Goal: Transaction & Acquisition: Book appointment/travel/reservation

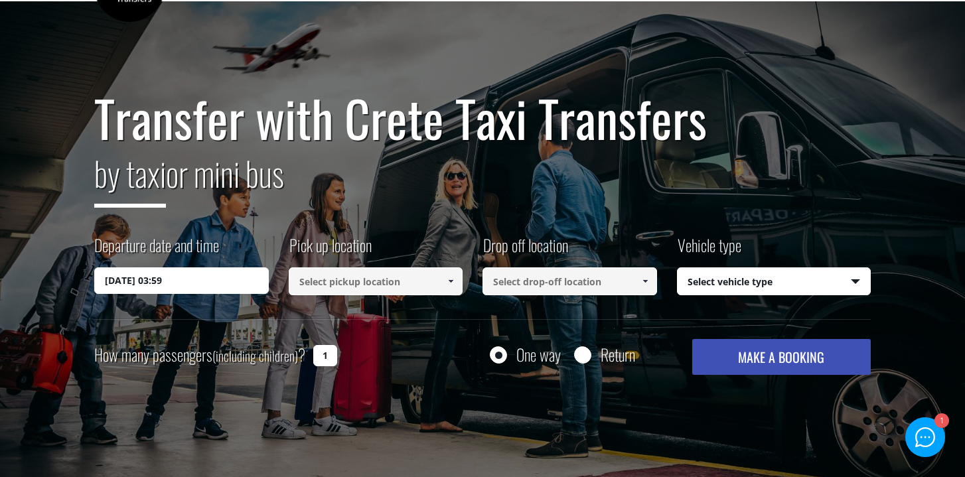
scroll to position [52, 0]
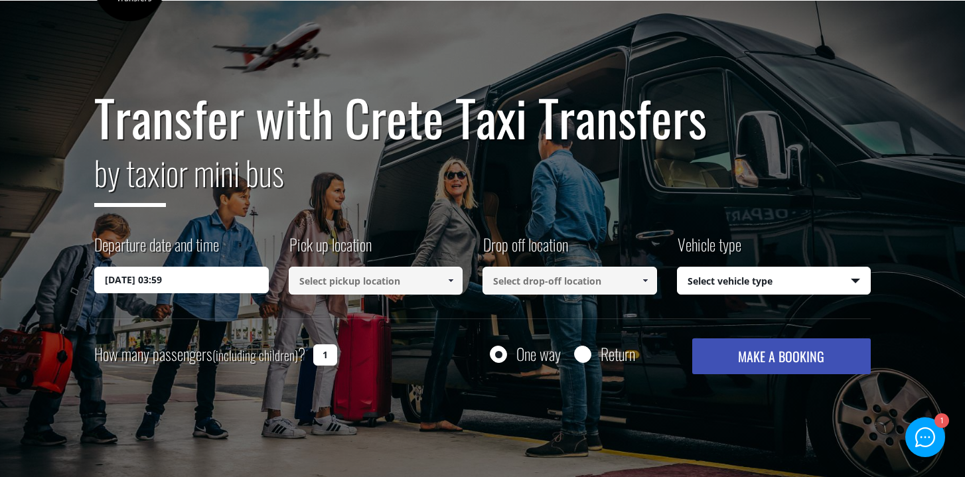
click at [178, 283] on input "11/10/2025 03:59" at bounding box center [181, 280] width 175 height 27
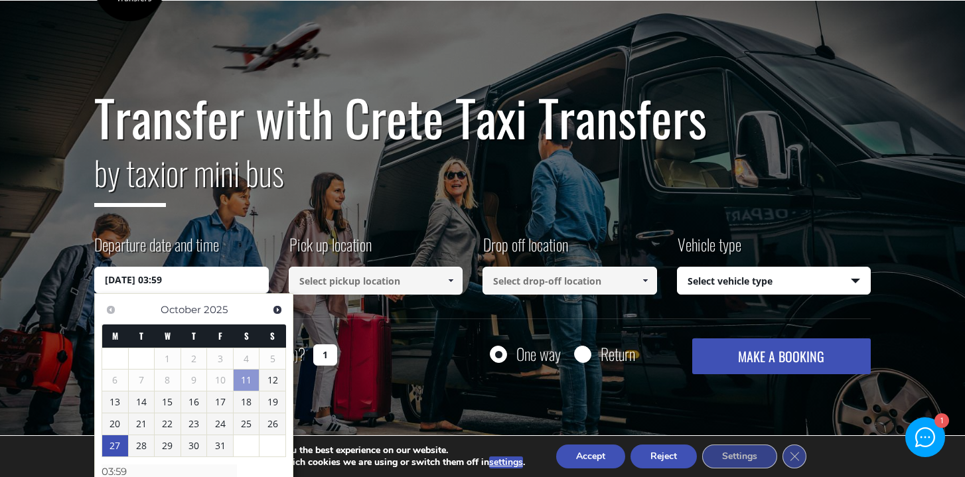
click at [120, 447] on link "27" at bounding box center [115, 445] width 26 height 21
type input "27/10/2025 00:00"
drag, startPoint x: 193, startPoint y: 281, endPoint x: 157, endPoint y: 281, distance: 36.5
click at [157, 281] on input "27/10/2025 00:00" at bounding box center [181, 280] width 175 height 27
click at [218, 280] on input "27/10/2025 00:00" at bounding box center [181, 280] width 175 height 27
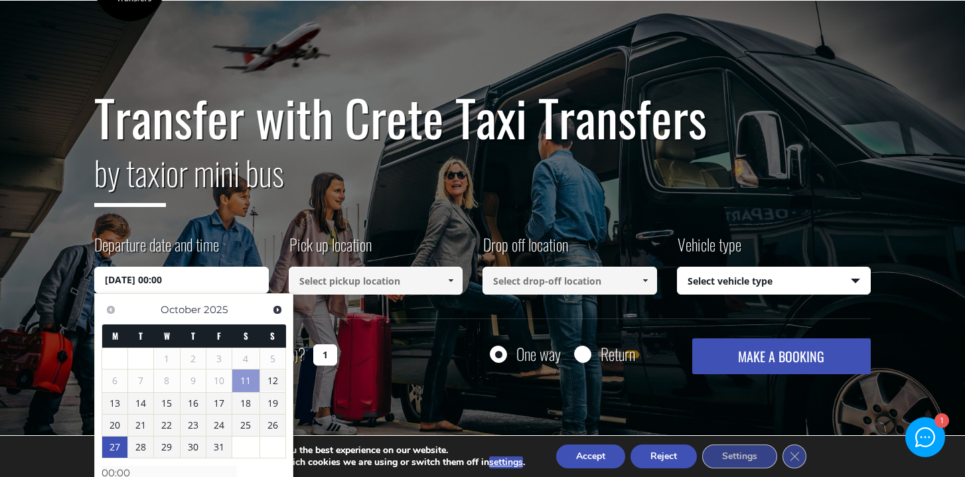
click at [223, 279] on input "27/10/2025 00:00" at bounding box center [181, 280] width 175 height 27
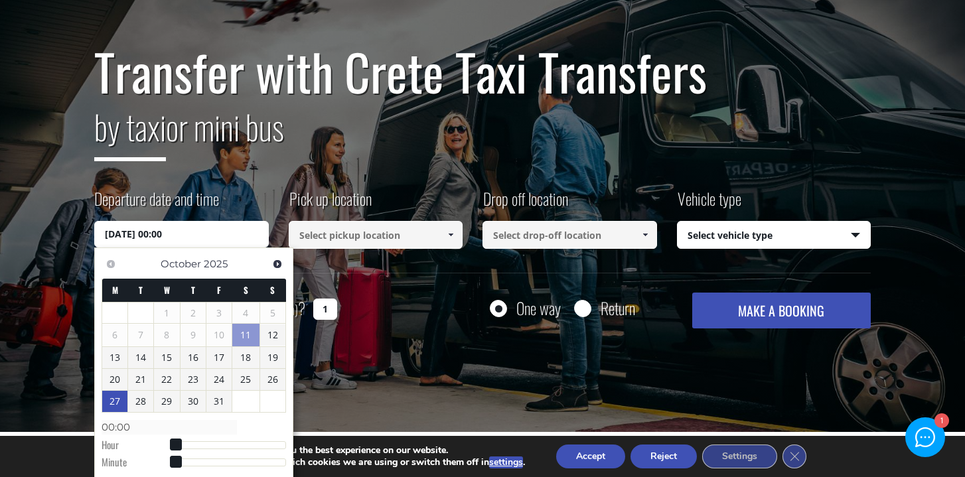
scroll to position [103, 0]
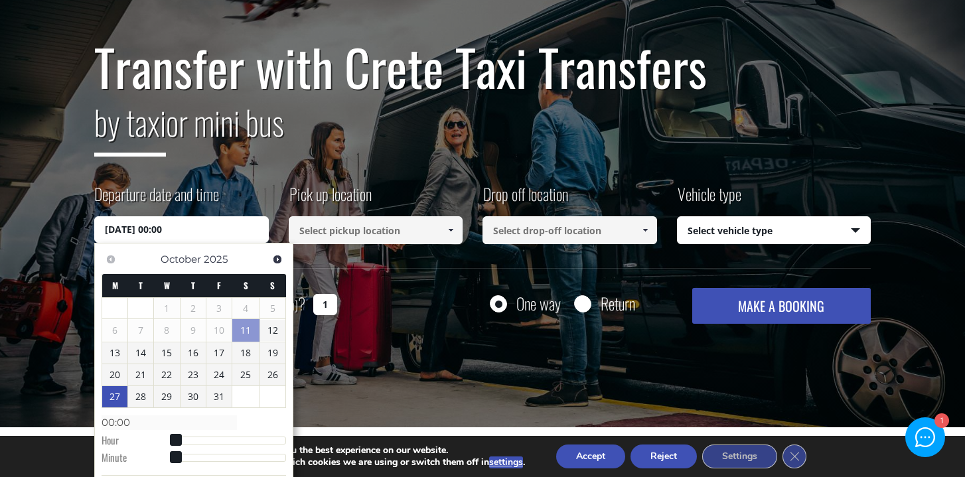
click at [360, 228] on input at bounding box center [376, 230] width 175 height 28
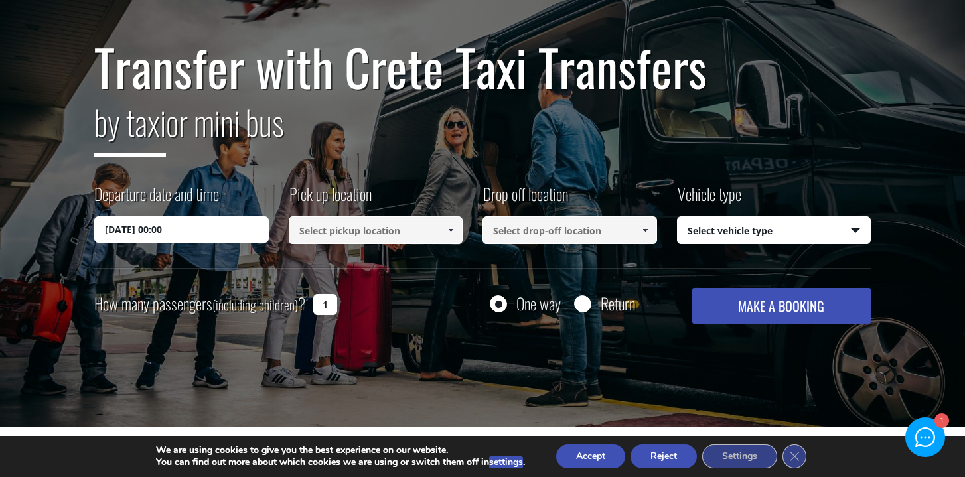
click at [455, 229] on span at bounding box center [450, 230] width 11 height 11
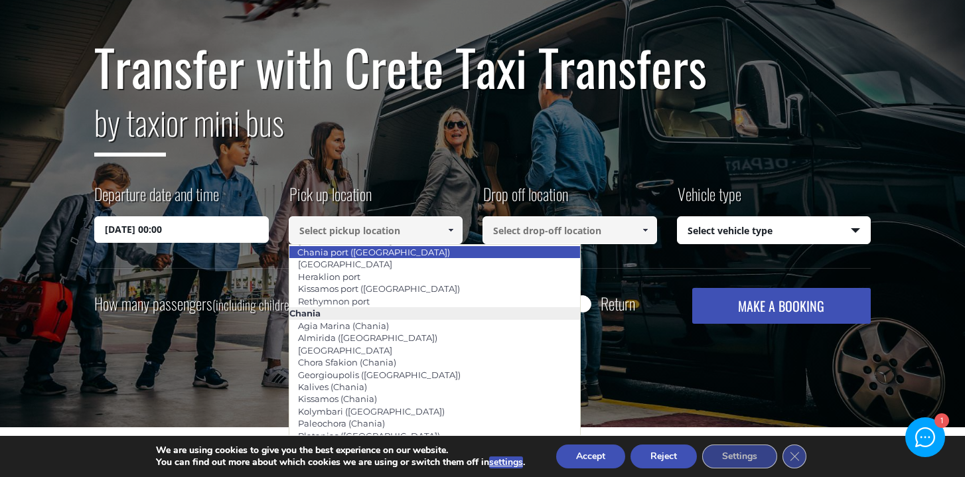
scroll to position [21, 0]
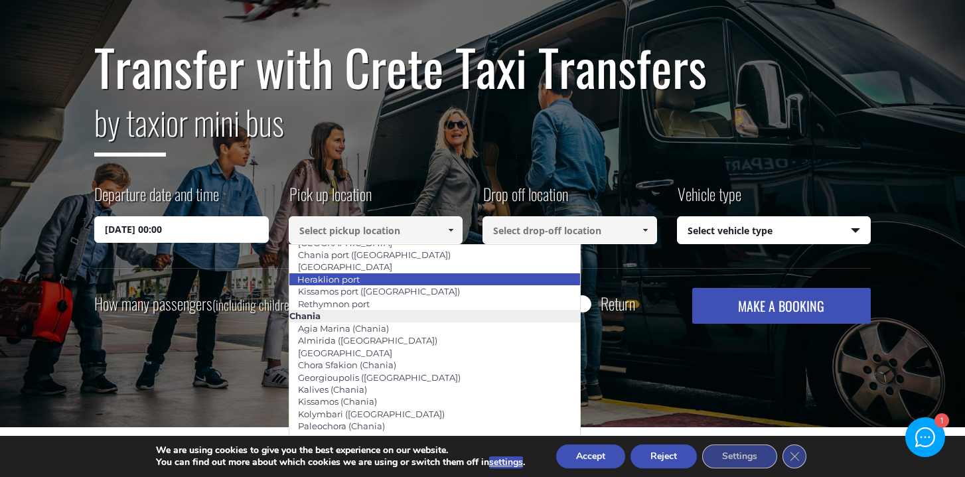
click at [386, 279] on li "Heraklion port" at bounding box center [434, 279] width 291 height 12
type input "Heraklion port"
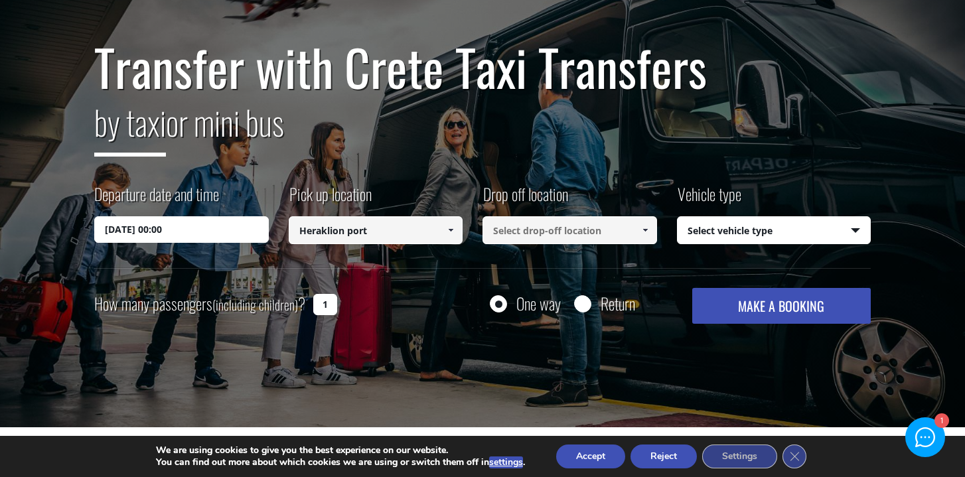
click at [537, 230] on input at bounding box center [569, 230] width 175 height 28
click at [225, 236] on input "27/10/2025 00:00" at bounding box center [181, 229] width 175 height 27
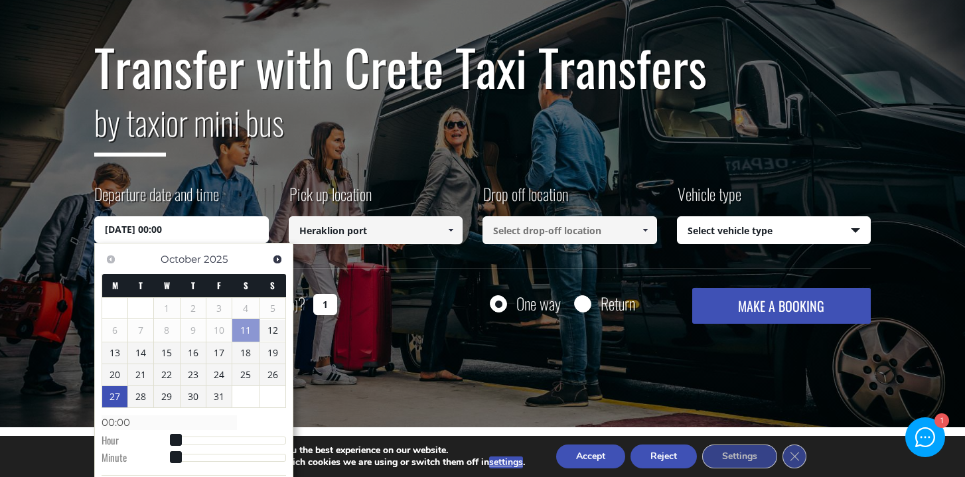
click at [203, 436] on dl "Time 00:00 Hour Minute Second Millisecond Microsecond Time Zone -1200 -1100 -10…" at bounding box center [194, 439] width 184 height 56
type input "27/10/2025 04:00"
type input "04:00"
click at [196, 439] on div at bounding box center [230, 441] width 111 height 8
type input "27/10/2025 10:00"
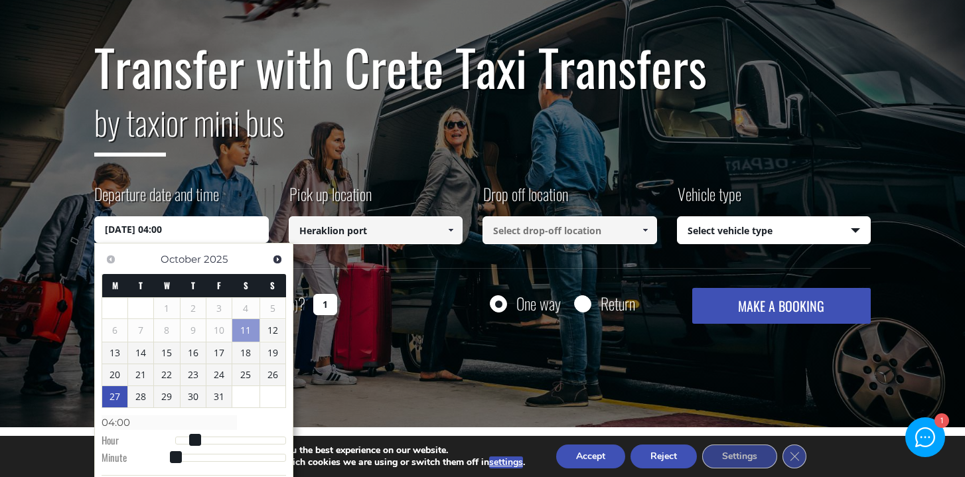
type input "10:00"
click at [225, 437] on div at bounding box center [230, 441] width 111 height 8
type input "27/10/2025 17:00"
type input "17:00"
click at [256, 438] on div at bounding box center [230, 441] width 111 height 8
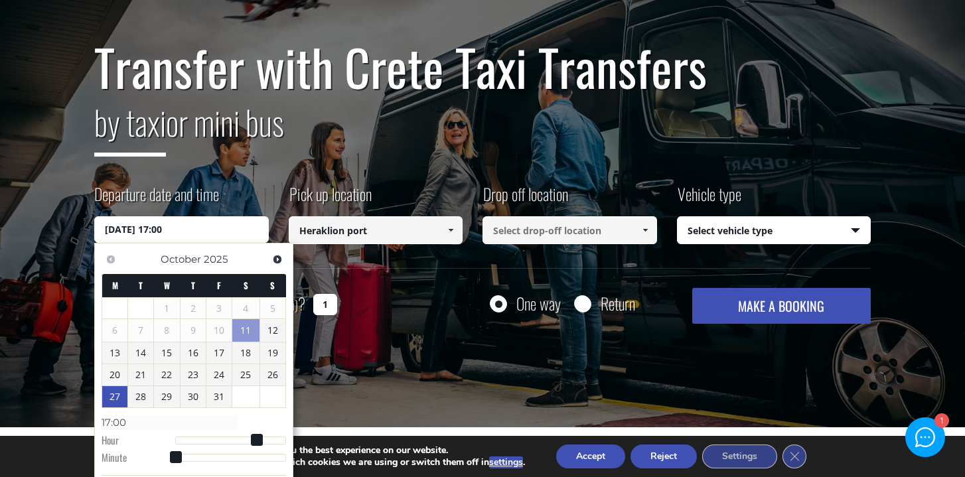
click at [189, 462] on dl "Time 17:00 Hour Minute Second Millisecond Microsecond Time Zone -1200 -1100 -10…" at bounding box center [194, 439] width 184 height 56
type input "27/10/2025 17:12"
type input "17:12"
click at [198, 455] on div at bounding box center [230, 458] width 111 height 8
type input "27/10/2025 17:06"
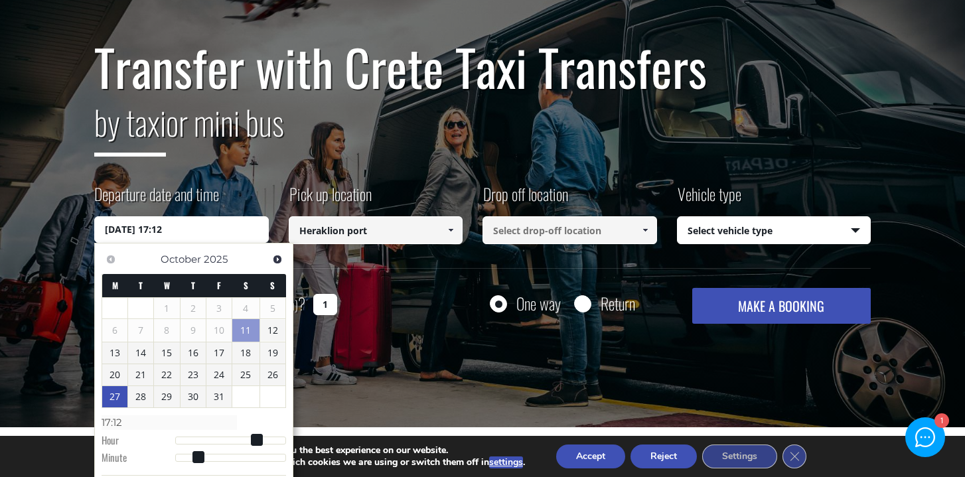
type input "17:06"
click at [186, 456] on div at bounding box center [230, 458] width 111 height 8
type input "27/10/2025 17:07"
type input "17:07"
type input "27/10/2025 17:08"
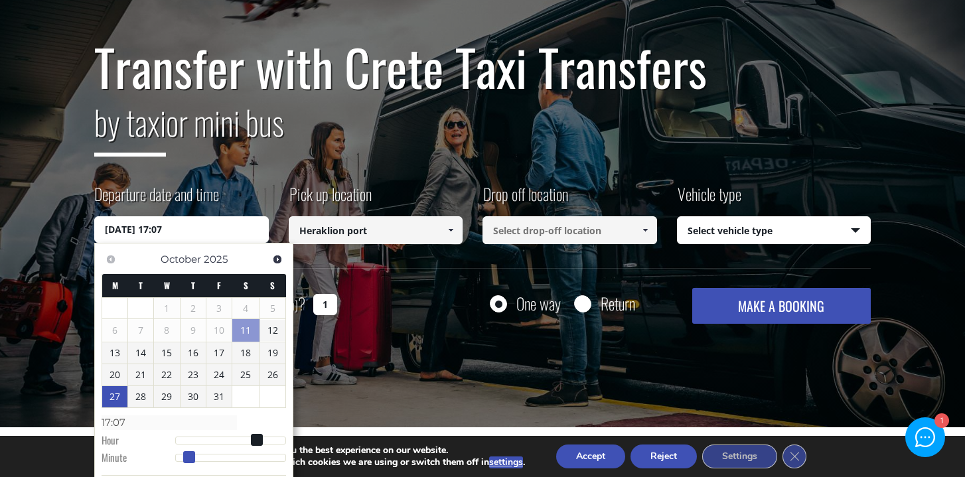
type input "17:08"
type input "27/10/2025 17:09"
type input "17:09"
type input "27/10/2025 17:10"
type input "17:10"
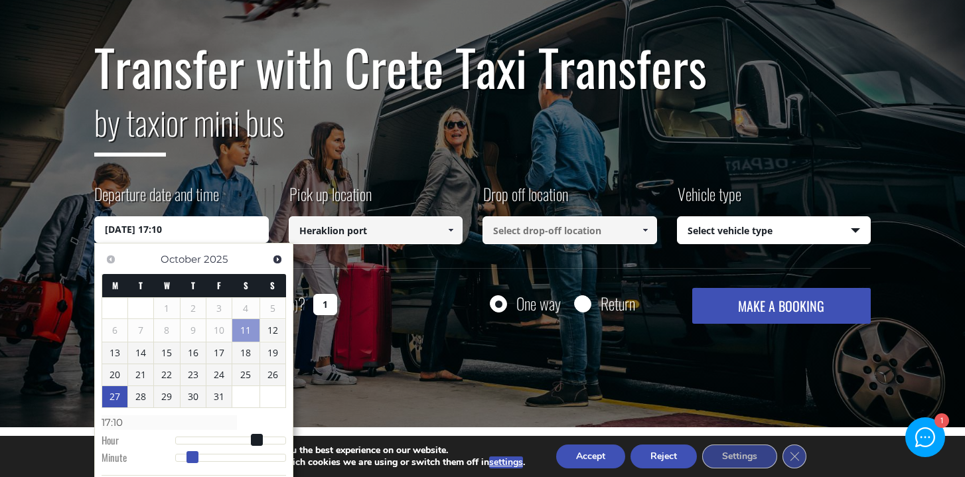
type input "27/10/2025 17:11"
type input "17:11"
type input "27/10/2025 17:10"
type input "17:10"
drag, startPoint x: 191, startPoint y: 456, endPoint x: 198, endPoint y: 455, distance: 6.7
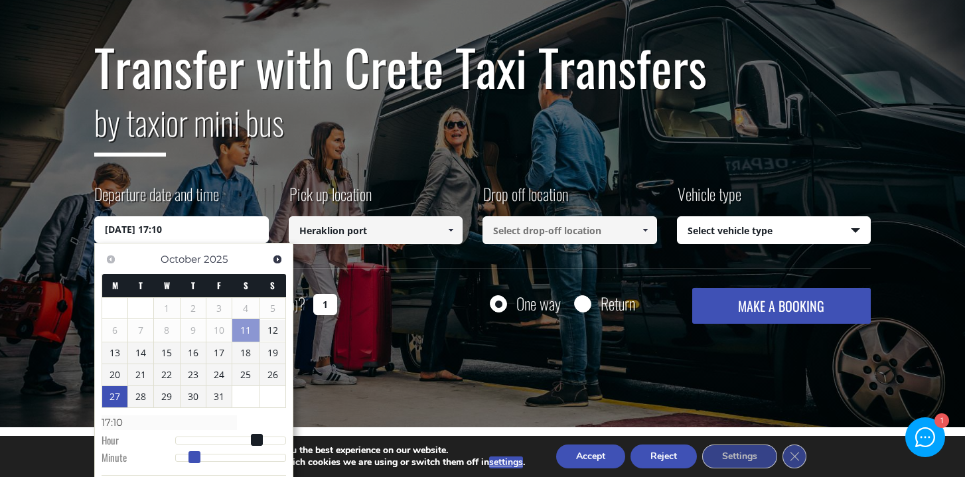
click at [198, 455] on span at bounding box center [194, 457] width 12 height 12
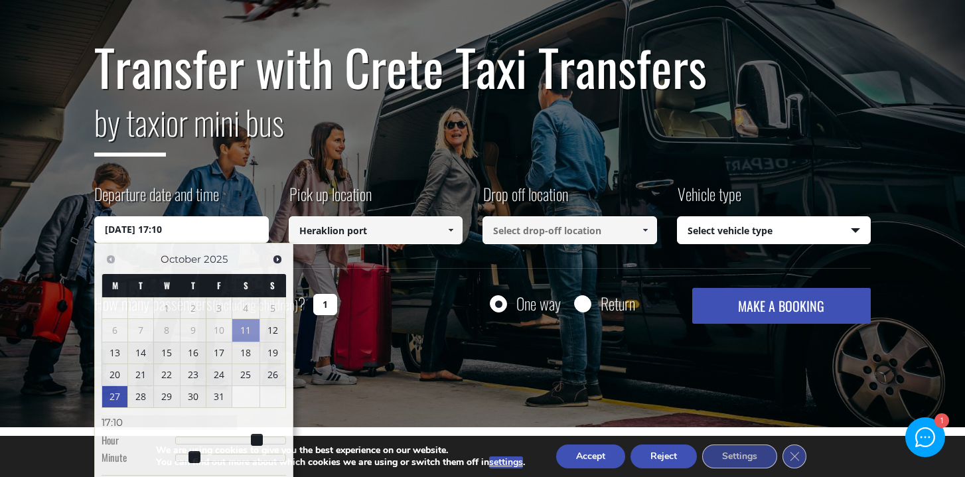
click at [593, 238] on input at bounding box center [569, 230] width 175 height 28
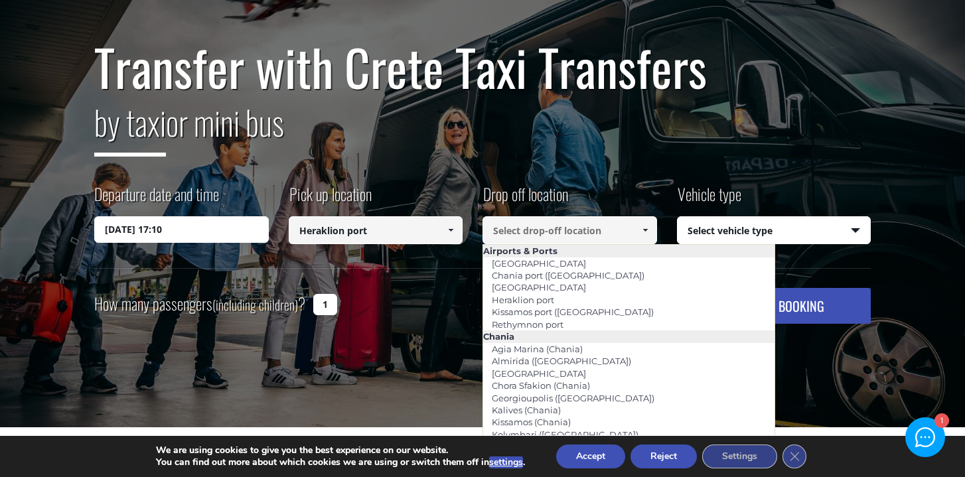
paste input "Seaside A Lifestyle Resort"
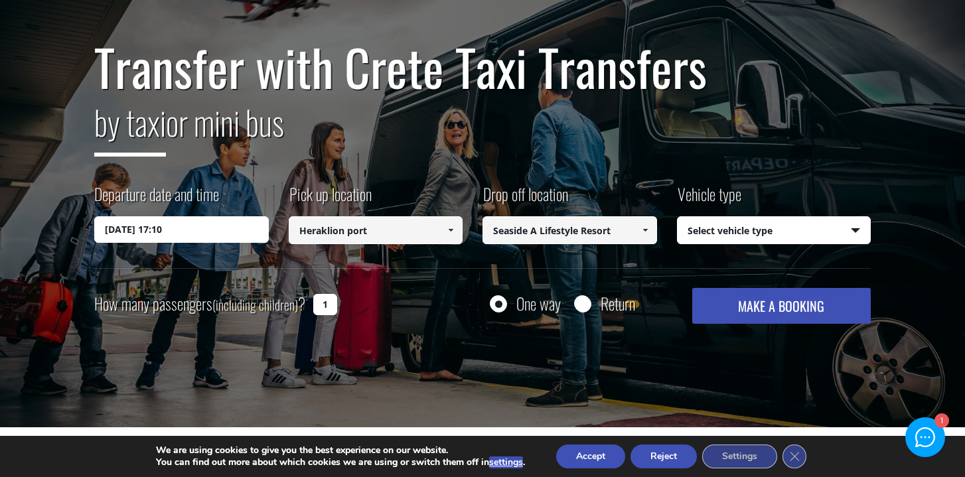
type input "Seaside A Lifestyle Resort"
click at [764, 234] on select "Select vehicle type Taxi (4 passengers) Mercedes E Class Mini Van (7 passengers…" at bounding box center [773, 231] width 193 height 28
click at [332, 303] on input "1" at bounding box center [325, 304] width 24 height 21
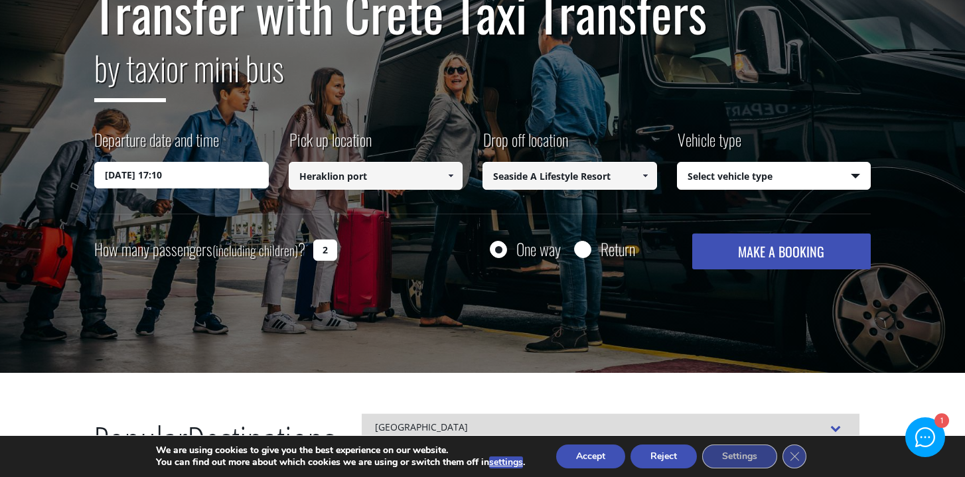
scroll to position [163, 0]
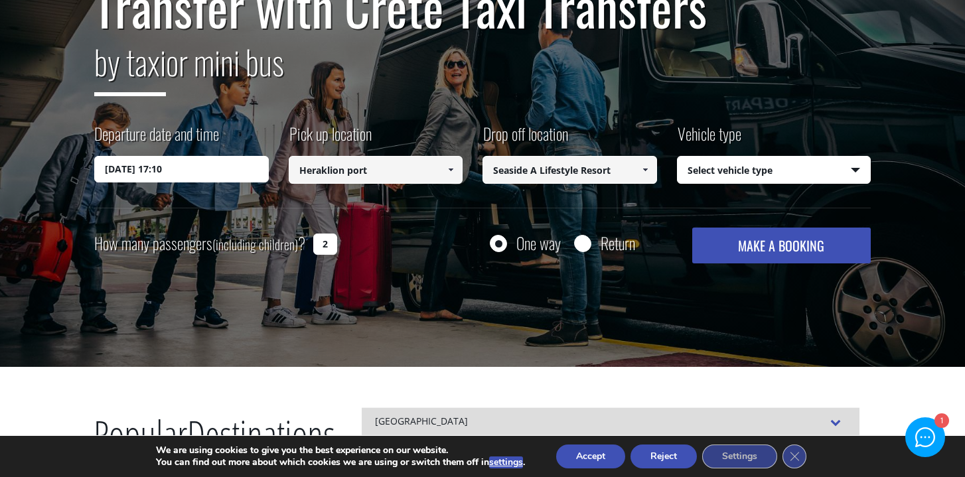
type input "2"
click at [750, 167] on select "Select vehicle type Taxi (4 passengers) Mercedes E Class Mini Van (7 passengers…" at bounding box center [773, 171] width 193 height 28
select select "540"
click at [677, 157] on select "Select vehicle type Taxi (4 passengers) Mercedes E Class Mini Van (7 passengers…" at bounding box center [773, 171] width 193 height 28
click at [756, 173] on select "Select vehicle type Taxi (4 passengers) Mercedes E Class Mini Van (7 passengers…" at bounding box center [773, 171] width 193 height 28
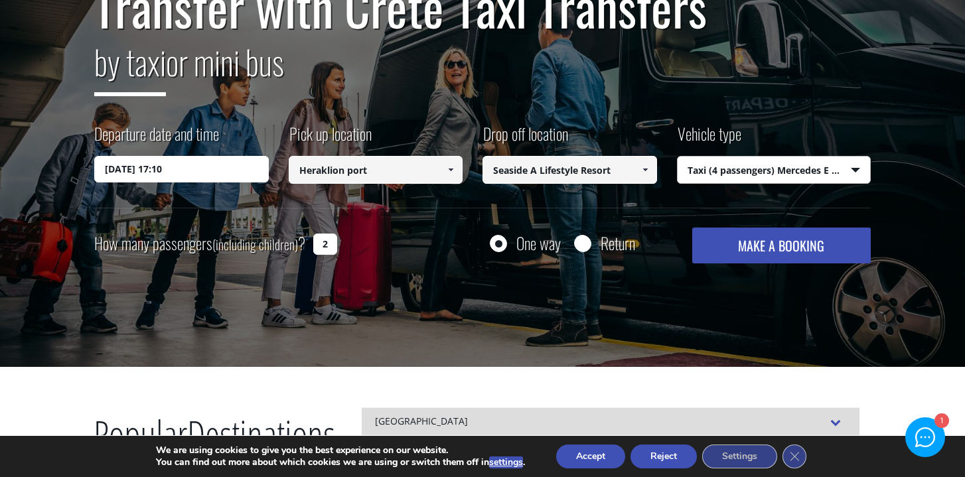
click at [677, 157] on select "Select vehicle type Taxi (4 passengers) Mercedes E Class Mini Van (7 passengers…" at bounding box center [773, 171] width 193 height 28
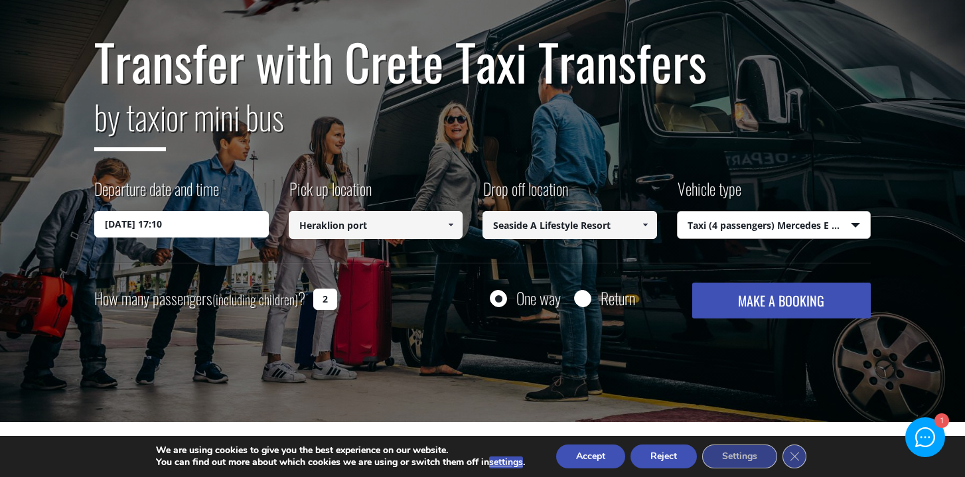
scroll to position [112, 0]
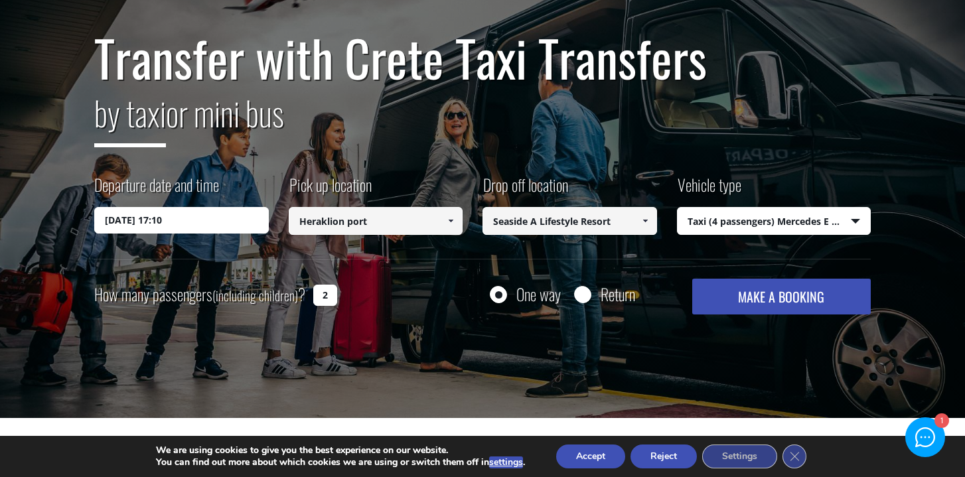
click at [774, 296] on button "MAKE A BOOKING" at bounding box center [781, 297] width 178 height 36
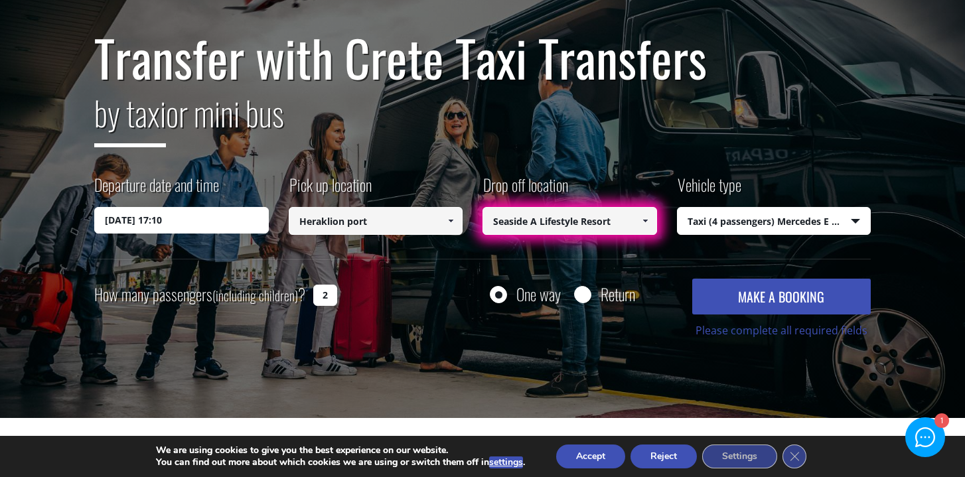
click at [605, 228] on input "Seaside A Lifestyle Resort" at bounding box center [569, 221] width 175 height 28
click at [516, 214] on input "Seaside A Lifestyle Resort" at bounding box center [569, 221] width 175 height 28
paste input "Seaside A Lifestyle Resort"
type input "Seaside A Lifestyle ResortSeaside A Lifestyle Resort"
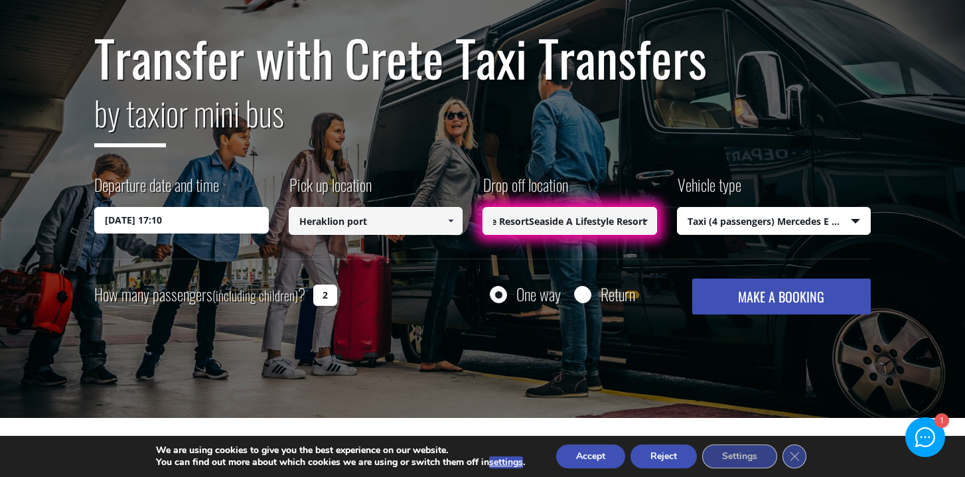
drag, startPoint x: 494, startPoint y: 220, endPoint x: 756, endPoint y: 218, distance: 262.8
click at [756, 218] on div "Departure date and time 27/10/2025 17:10 Pick up location Select pickup locatio…" at bounding box center [482, 216] width 776 height 86
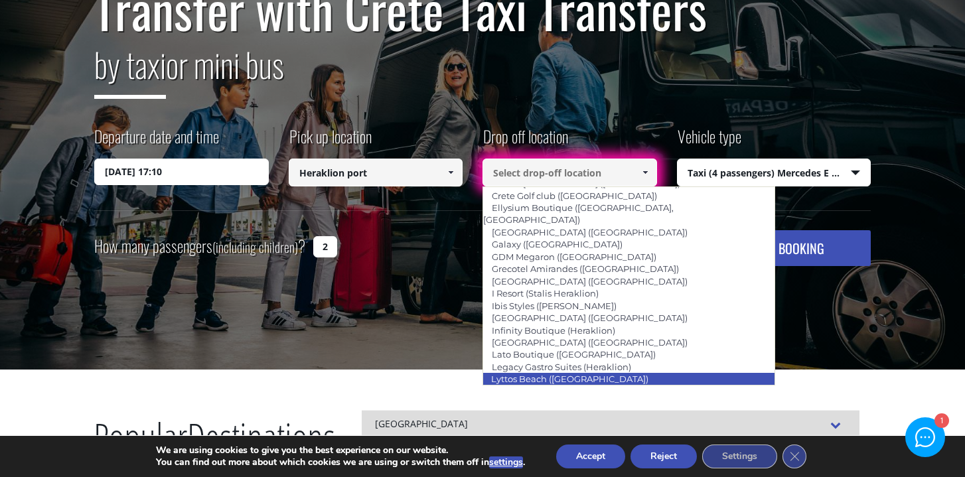
scroll to position [1448, 0]
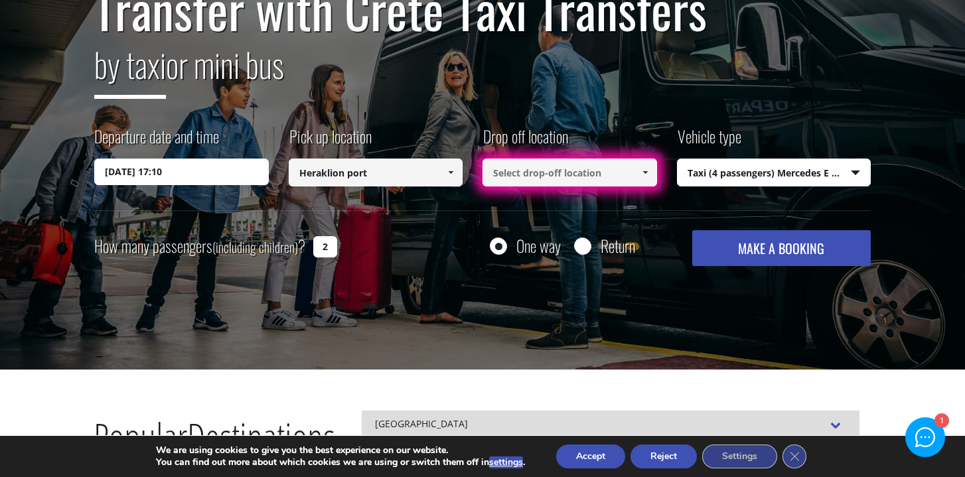
click at [839, 119] on div "Transfer with Crete Taxi Transfers by taxi or mini bus Departure date and time …" at bounding box center [482, 123] width 776 height 285
click at [540, 169] on input at bounding box center [569, 173] width 175 height 28
paste input "Sea Side A Lifestyle Resort"
click at [758, 251] on button "MAKE A BOOKING" at bounding box center [781, 248] width 178 height 36
click at [754, 251] on button "MAKE A BOOKING" at bounding box center [781, 248] width 178 height 36
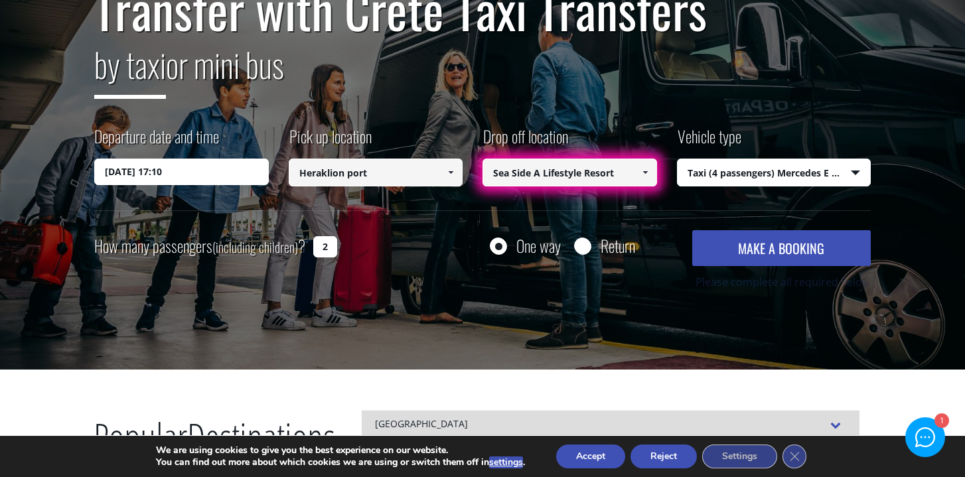
click at [547, 170] on input "Sea Side A Lifestyle Resort" at bounding box center [569, 173] width 175 height 28
click at [640, 171] on span at bounding box center [645, 172] width 11 height 11
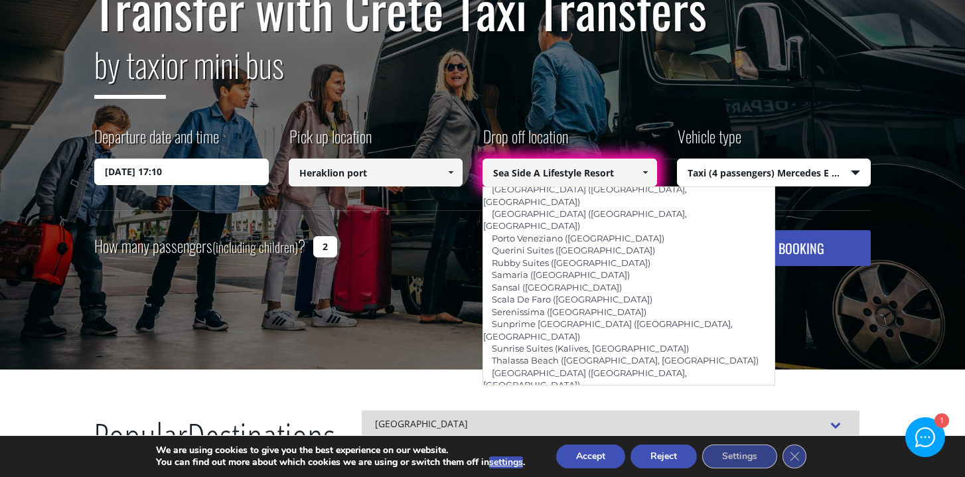
scroll to position [918, 0]
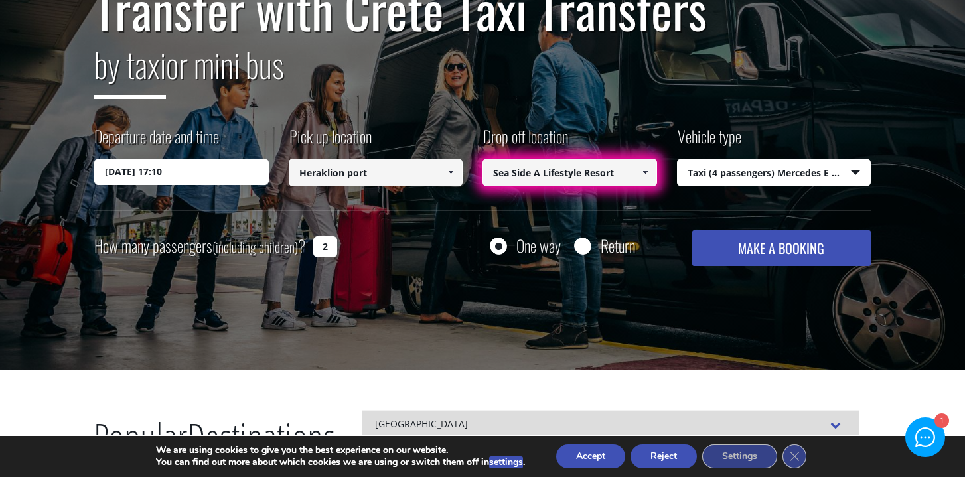
click at [643, 174] on span at bounding box center [645, 172] width 11 height 11
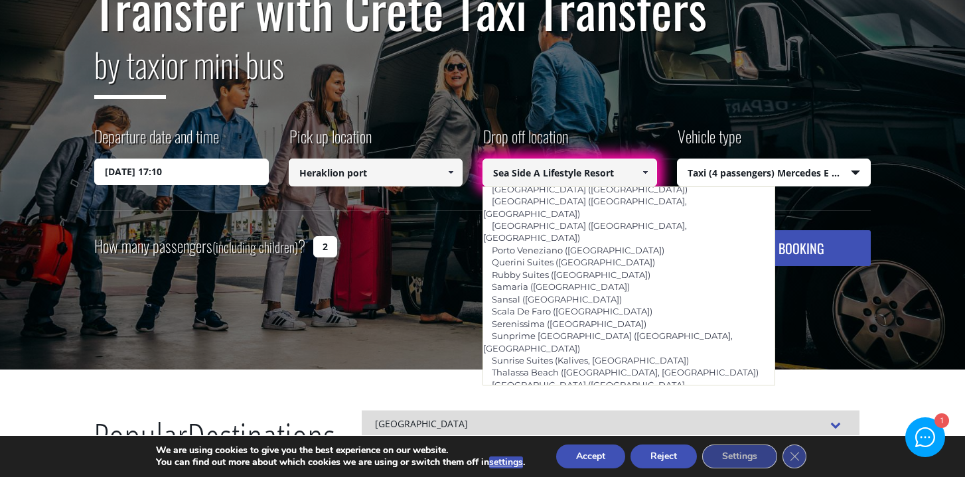
scroll to position [920, 0]
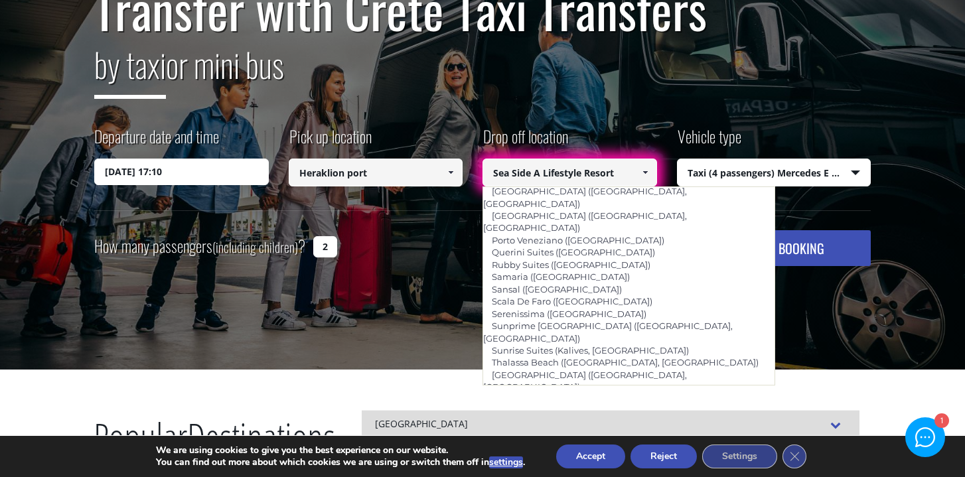
click at [540, 415] on link "[PERSON_NAME] ([GEOGRAPHIC_DATA])" at bounding box center [579, 424] width 194 height 19
type input "[PERSON_NAME] ([GEOGRAPHIC_DATA])"
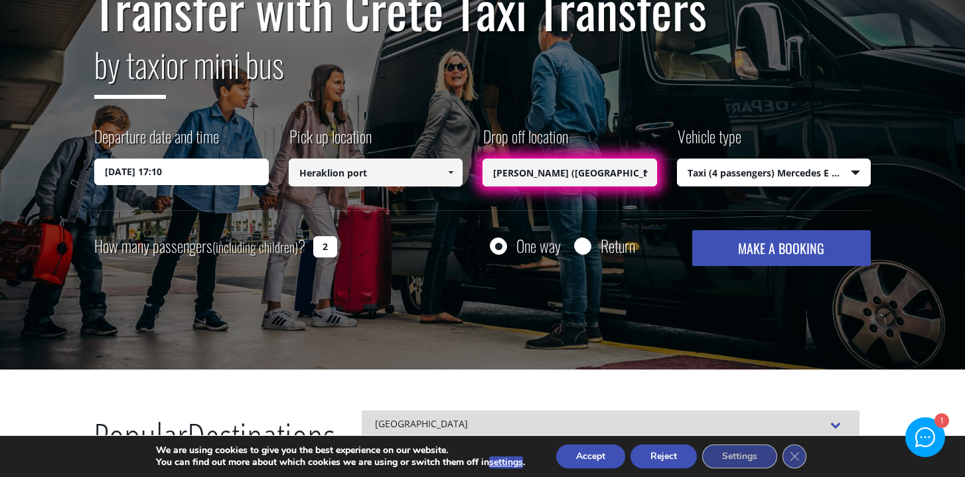
click at [781, 255] on button "MAKE A BOOKING" at bounding box center [781, 248] width 178 height 36
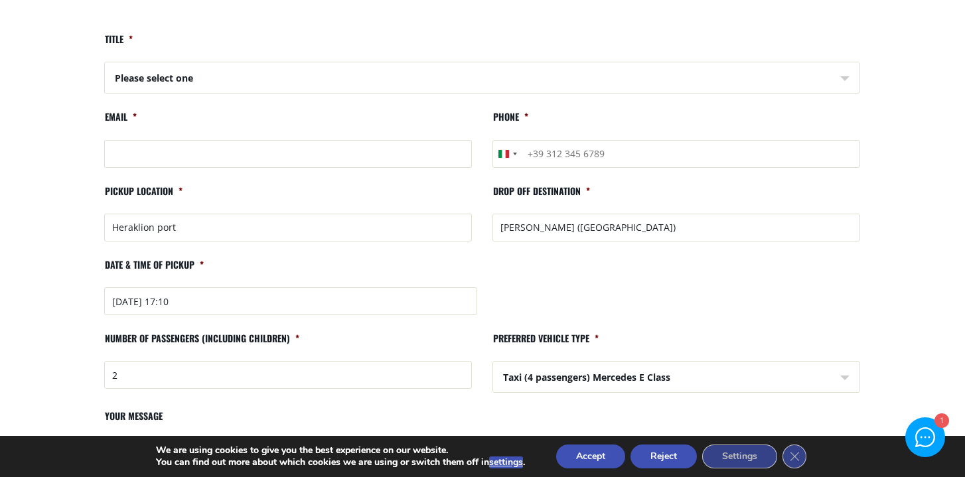
scroll to position [22, 0]
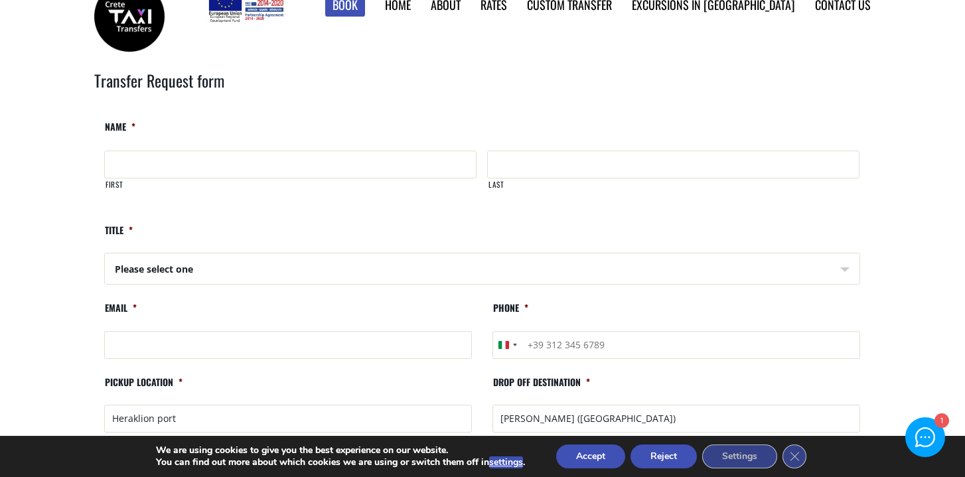
click at [268, 169] on input "First" at bounding box center [290, 165] width 372 height 28
type input "Robyn"
type input "Mesic"
type input "robyn909@shaw.ca"
type input "+3916047289427"
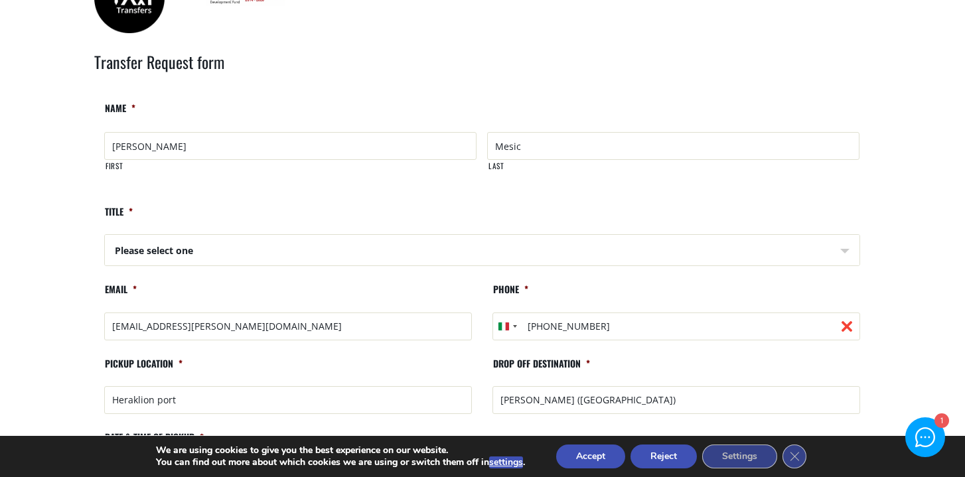
scroll to position [41, 0]
click at [191, 250] on select "Please select one Mr Mrs" at bounding box center [483, 250] width 754 height 32
select select "Mrs"
click at [106, 234] on select "Please select one Mr Mrs" at bounding box center [483, 250] width 754 height 32
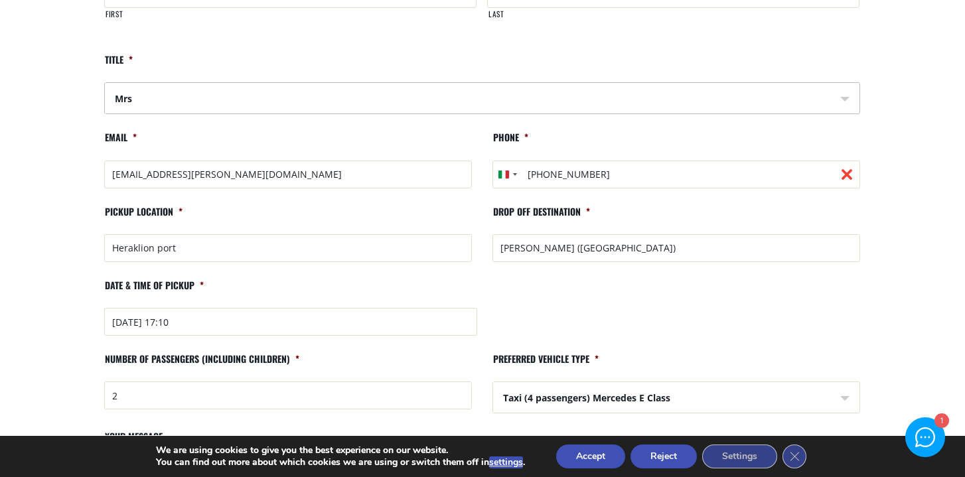
scroll to position [196, 0]
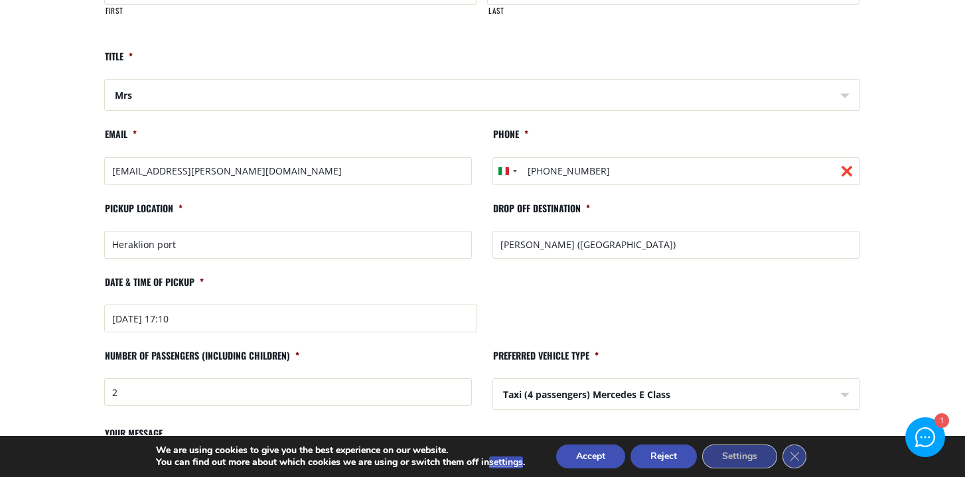
click at [636, 176] on input "+3916047289427" at bounding box center [676, 171] width 368 height 28
type input "+3916047289427"
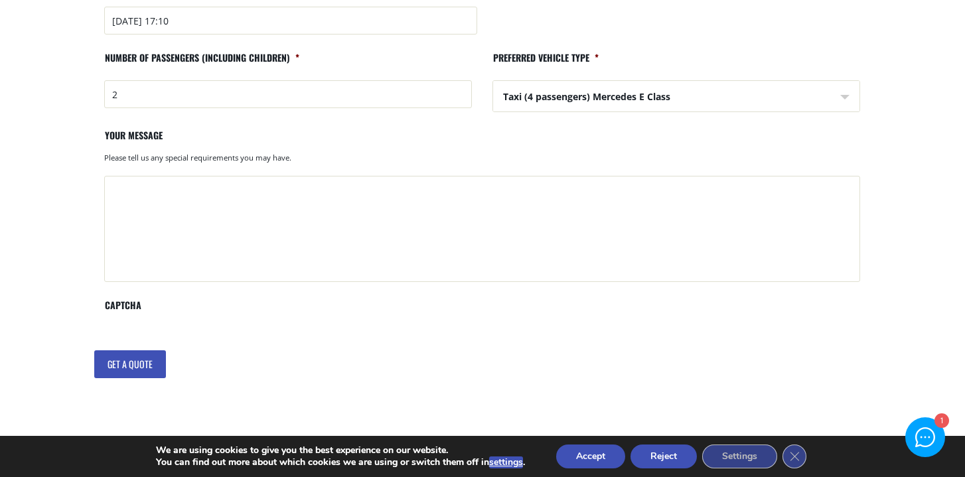
scroll to position [496, 0]
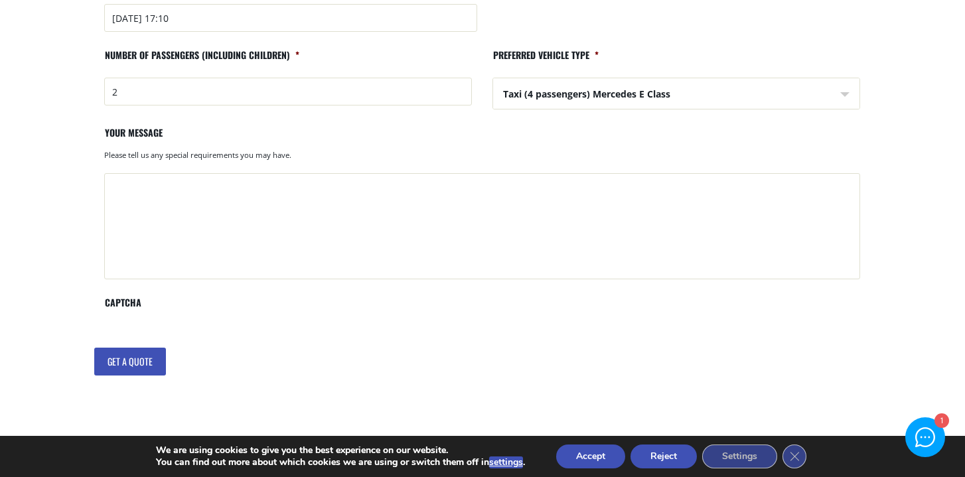
click at [320, 200] on textarea "Your message" at bounding box center [482, 226] width 756 height 106
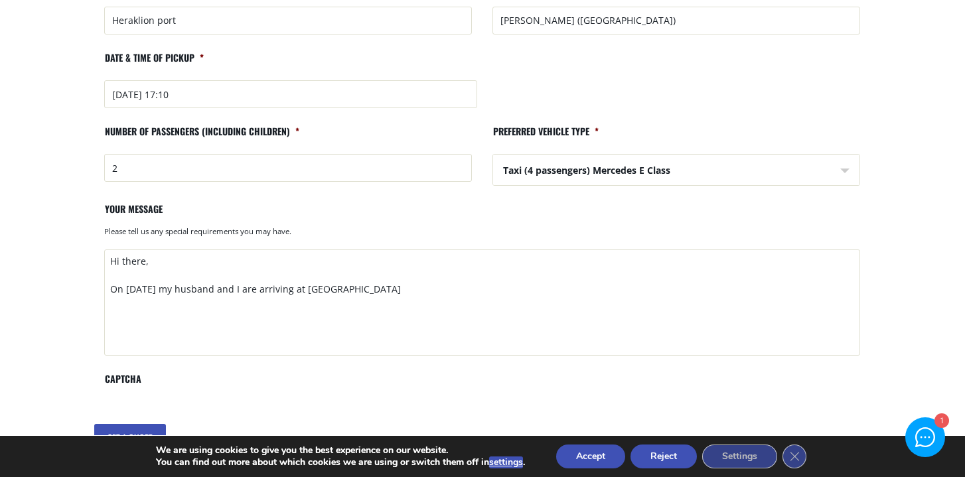
scroll to position [431, 0]
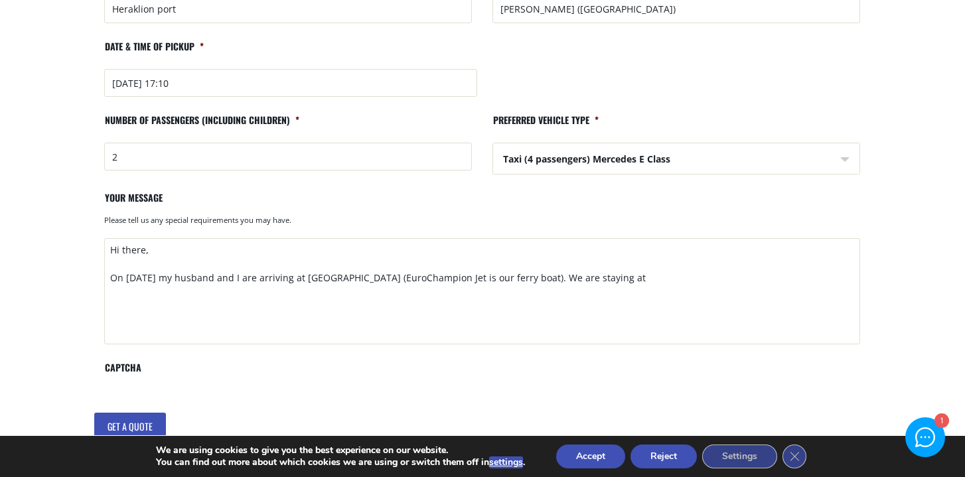
paste textarea "Seaside A Lifestyle Resort - Adults Only"
click at [547, 279] on textarea "Hi there, On Oct. 27, 2025 my husband and I are arriving at Heraklion Port (Eur…" at bounding box center [482, 291] width 756 height 106
click at [593, 279] on textarea "Hi there, On Oct. 27, 2025 my husband and I are arriving at Heraklion Port (Eur…" at bounding box center [482, 291] width 756 height 106
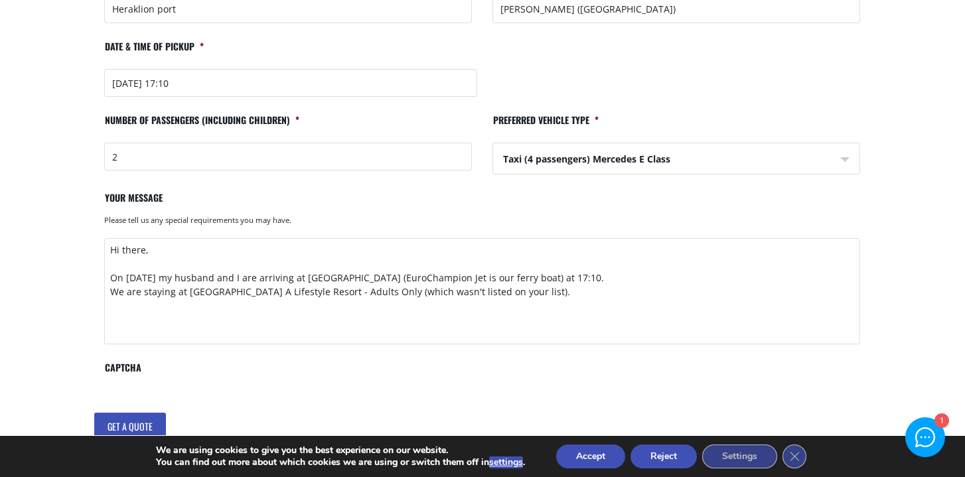
drag, startPoint x: 127, startPoint y: 296, endPoint x: 185, endPoint y: 295, distance: 58.4
click at [185, 295] on textarea "Hi there, On Oct. 27, 2025 my husband and I are arriving at Heraklion Port (Eur…" at bounding box center [482, 291] width 756 height 106
click at [588, 289] on textarea "Hi there, On Oct. 27, 2025 my husband and I are arriving at Heraklion Port (Eur…" at bounding box center [482, 291] width 756 height 106
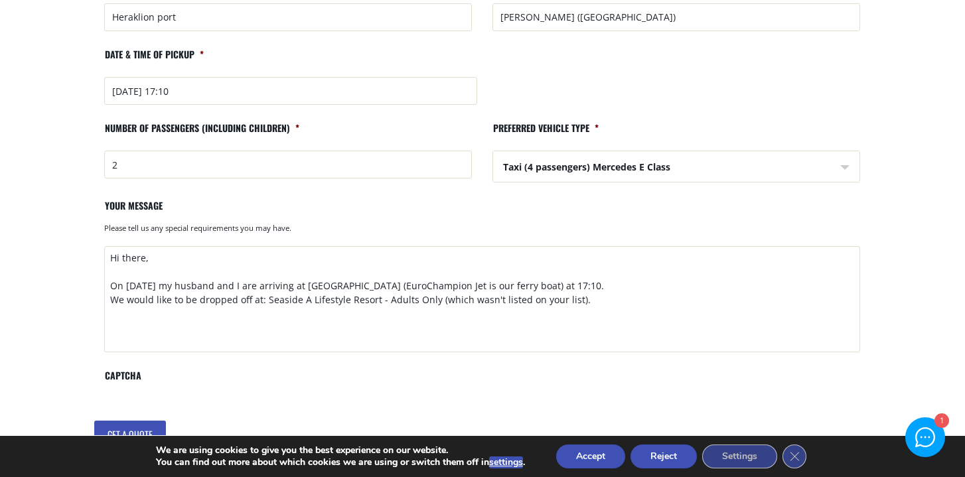
scroll to position [435, 0]
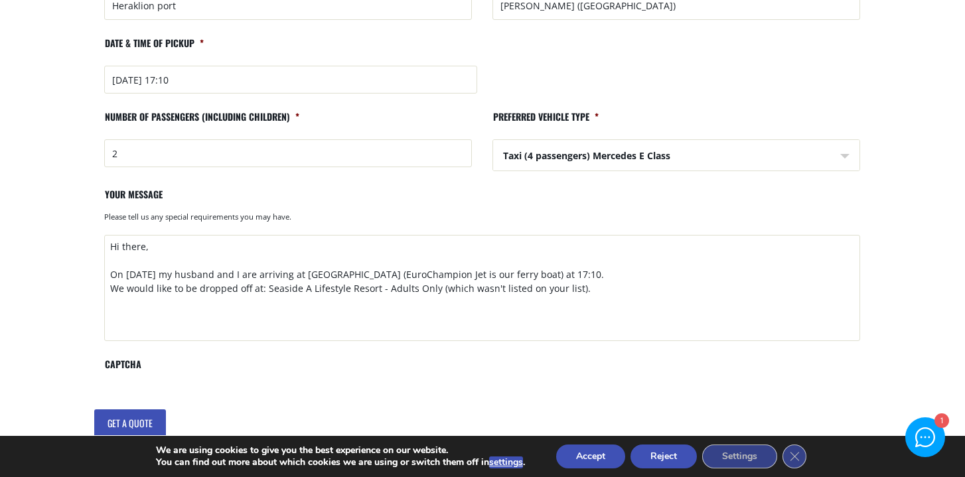
paste textarea "Agia Pelagia, Agia Pelagia, 71500, Greece"
drag, startPoint x: 575, startPoint y: 299, endPoint x: 576, endPoint y: 291, distance: 8.7
click at [576, 291] on textarea "Hi there, On Oct. 27, 2025 my husband and I are arriving at Heraklion Port (Eur…" at bounding box center [482, 288] width 756 height 106
click at [561, 328] on textarea "Hi there, On Oct. 27, 2025 my husband and I are arriving at Heraklion Port (Eur…" at bounding box center [482, 288] width 756 height 106
click at [575, 290] on textarea "Hi there, On Oct. 27, 2025 my husband and I are arriving at Heraklion Port (Eur…" at bounding box center [482, 288] width 756 height 106
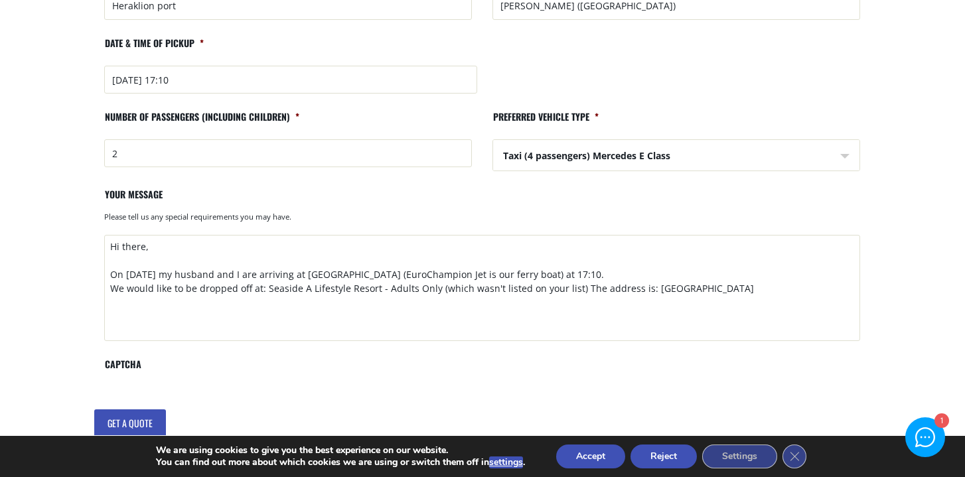
click at [831, 289] on textarea "Hi there, On Oct. 27, 2025 my husband and I are arriving at Heraklion Port (Eur…" at bounding box center [482, 288] width 756 height 106
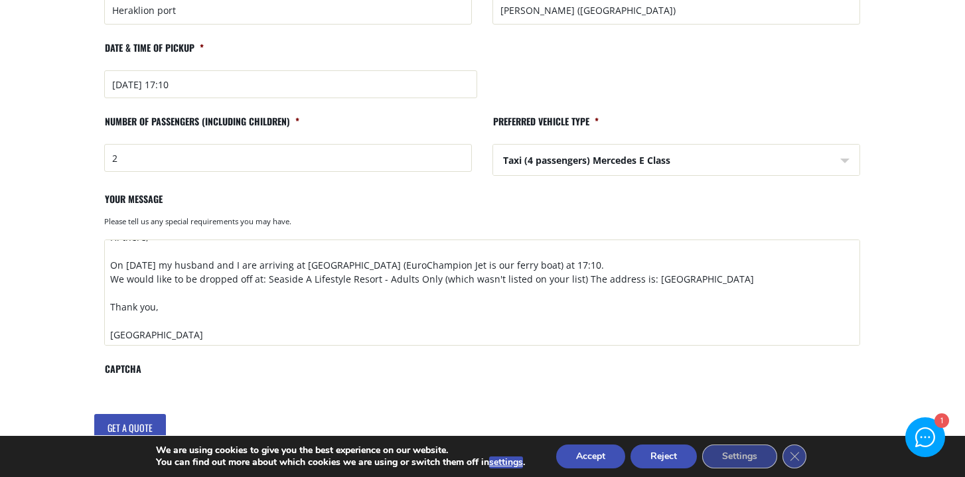
scroll to position [0, 0]
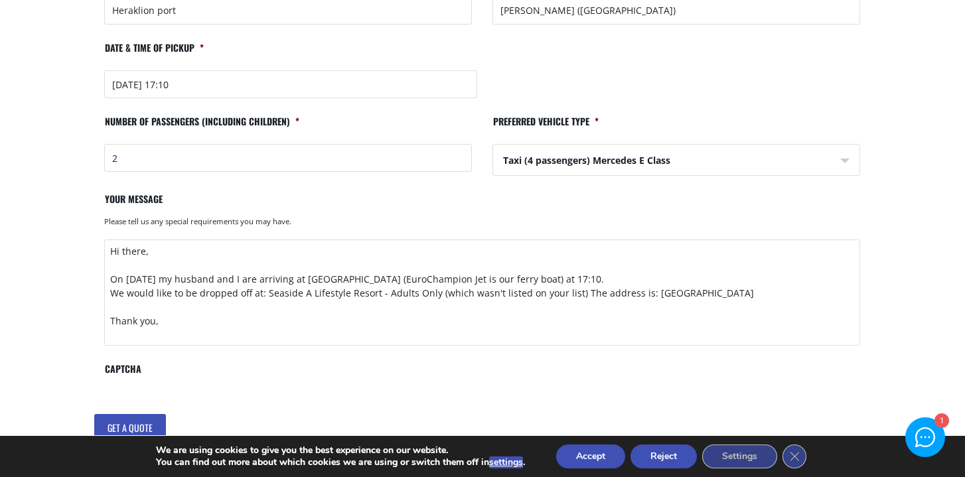
click at [388, 280] on textarea "Hi there, On Oct. 27, 2025 my husband and I are arriving at Heraklion Port (Eur…" at bounding box center [482, 293] width 756 height 106
click at [559, 279] on textarea "Hi there, On Oct. 27, 2025 my husband and I are arriving at Heraklion Port (Eur…" at bounding box center [482, 293] width 756 height 106
click at [594, 280] on textarea "Hi there, On Oct. 27, 2025 my husband and I are arriving at Heraklion Port (Eur…" at bounding box center [482, 293] width 756 height 106
drag, startPoint x: 109, startPoint y: 291, endPoint x: 233, endPoint y: 290, distance: 123.4
click at [233, 290] on textarea "Hi there, On Oct. 27, 2025 my husband and I are arriving at Heraklion Port (Eur…" at bounding box center [482, 293] width 756 height 106
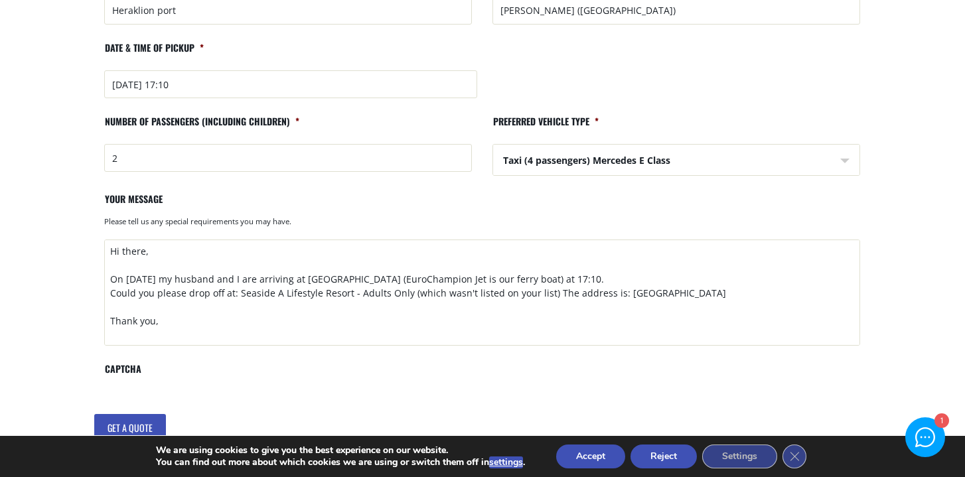
click at [238, 294] on textarea "Hi there, On Oct. 27, 2025 my husband and I are arriving at Heraklion Port (Eur…" at bounding box center [482, 293] width 756 height 106
drag, startPoint x: 350, startPoint y: 294, endPoint x: 402, endPoint y: 286, distance: 52.4
click at [402, 286] on textarea "Hi there, On Oct. 27, 2025 my husband and I are arriving at Heraklion Port (Eur…" at bounding box center [482, 293] width 756 height 106
drag, startPoint x: 410, startPoint y: 293, endPoint x: 437, endPoint y: 293, distance: 27.2
click at [437, 293] on textarea "Hi there, On Oct. 27, 2025 my husband and I are arriving at Heraklion Port (Eur…" at bounding box center [482, 293] width 756 height 106
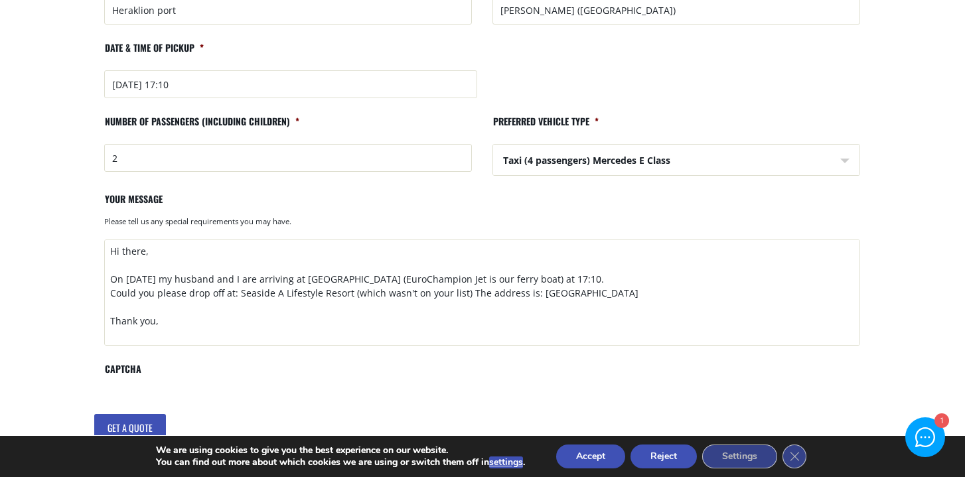
click at [352, 293] on textarea "Hi there, On Oct. 27, 2025 my husband and I are arriving at Heraklion Port (Eur…" at bounding box center [482, 293] width 756 height 106
click at [391, 293] on textarea "Hi there, On Oct. 27, 2025 my husband and I are arriving at Heraklion Port (Eur…" at bounding box center [482, 293] width 756 height 106
click at [711, 285] on textarea "Hi there, On Oct. 27, 2025 my husband and I are arriving at Heraklion Port (Eur…" at bounding box center [482, 293] width 756 height 106
click at [711, 290] on textarea "Hi there, On Oct. 27, 2025 my husband and I are arriving at Heraklion Port (Eur…" at bounding box center [482, 293] width 756 height 106
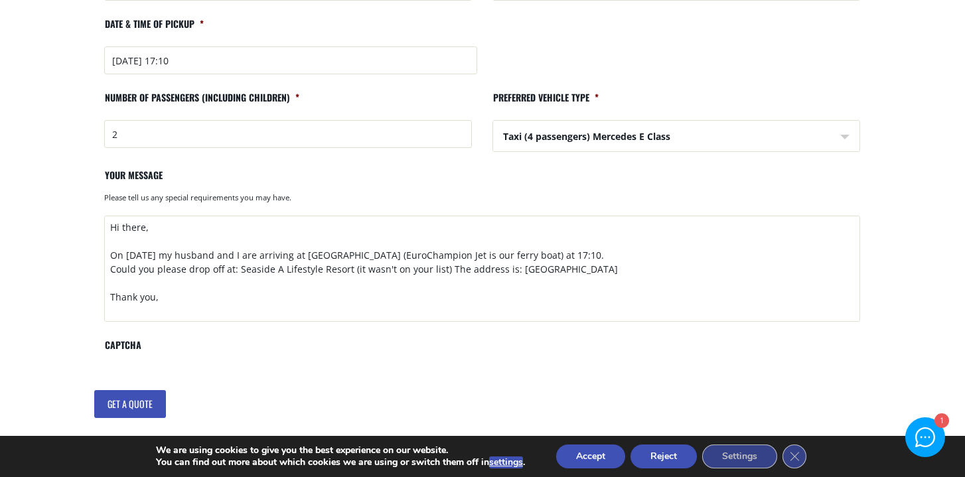
scroll to position [15, 0]
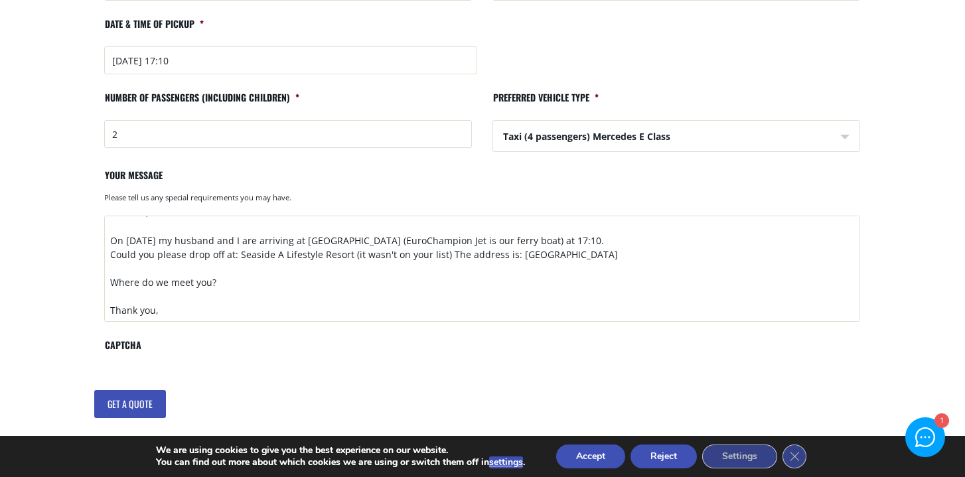
type textarea "Hi there, On Oct. 27, 2025 my husband and I are arriving at Heraklion Port (Eur…"
click at [135, 399] on input "Get a quote" at bounding box center [130, 404] width 72 height 28
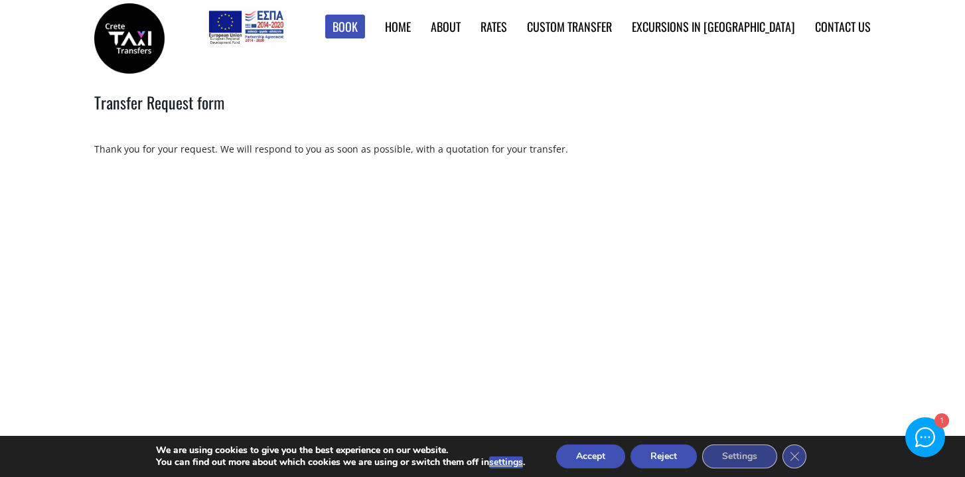
click at [927, 435] on div at bounding box center [925, 437] width 19 height 19
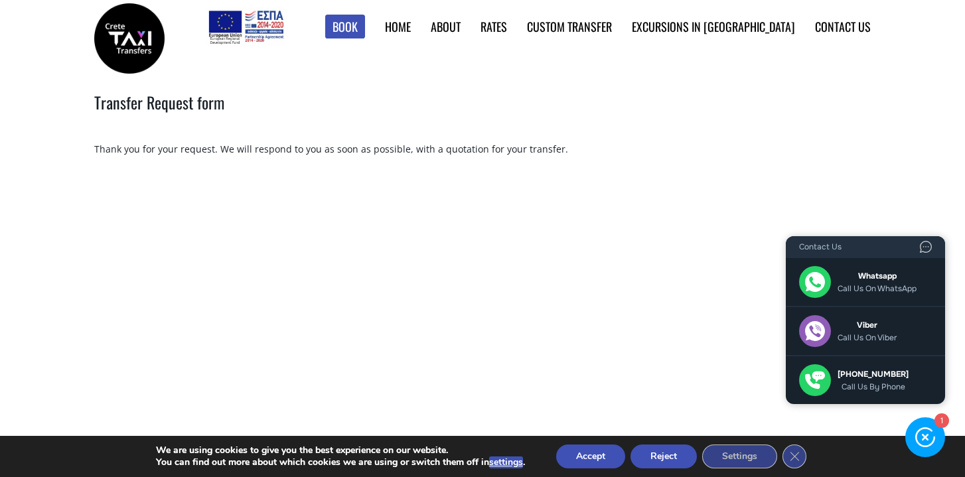
click at [823, 167] on div "Transfer Request form Thank you for your request. We will respond to you as soo…" at bounding box center [482, 126] width 796 height 120
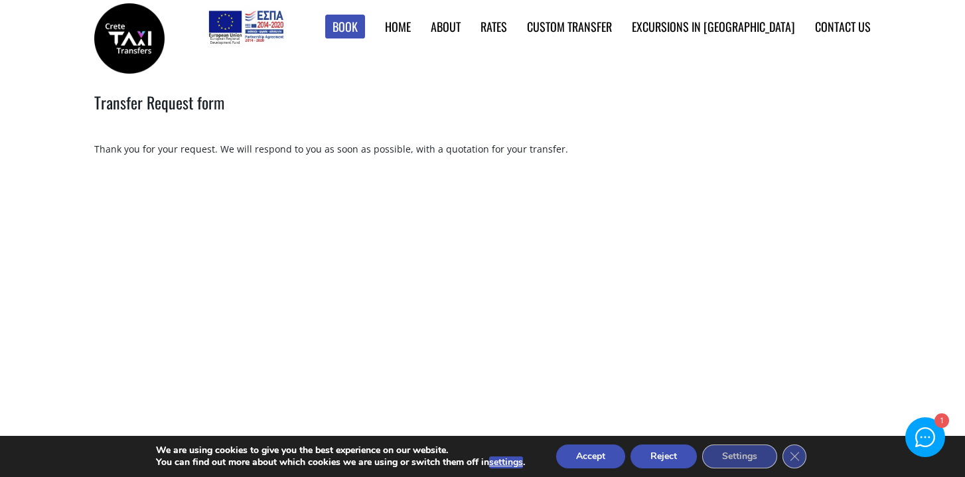
click at [797, 449] on icon "Close GDPR Cookie Banner" at bounding box center [794, 456] width 24 height 20
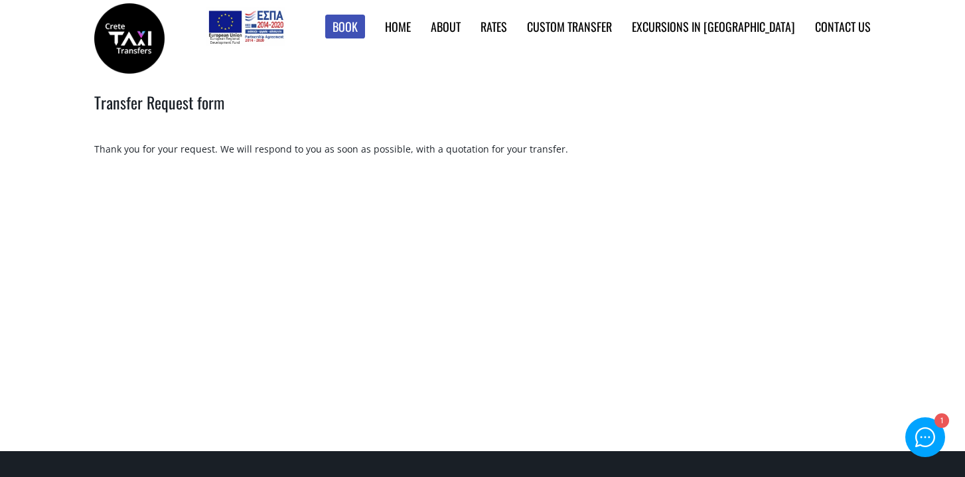
click at [137, 50] on img at bounding box center [129, 38] width 70 height 70
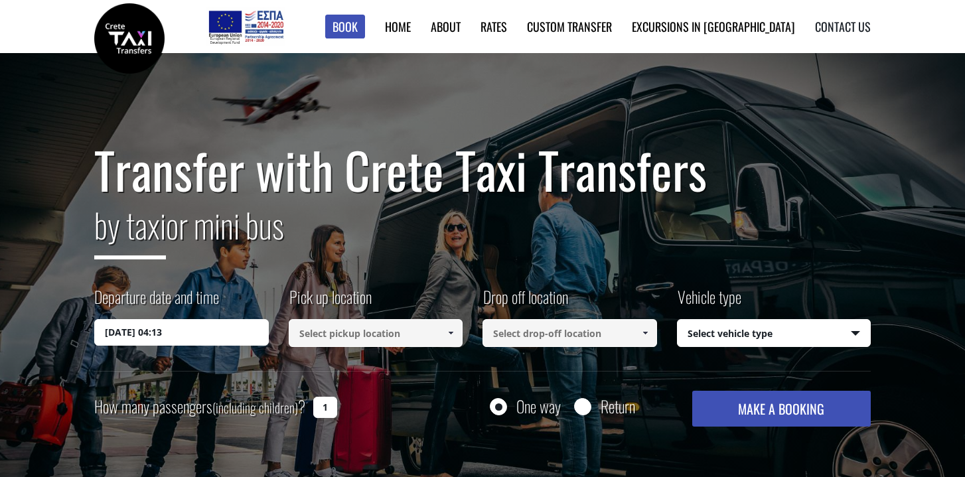
click at [849, 29] on link "Contact us" at bounding box center [843, 26] width 56 height 17
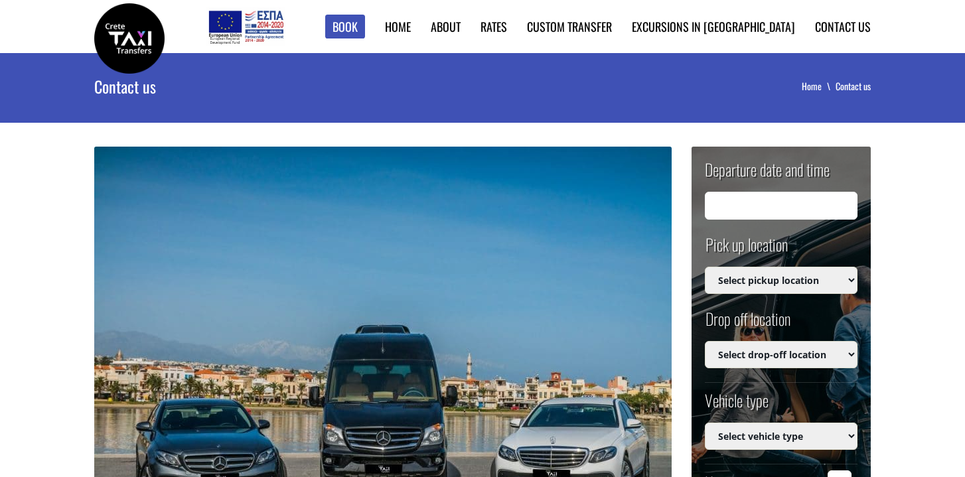
type input "[DATE] 02:13"
